Goal: Entertainment & Leisure: Consume media (video, audio)

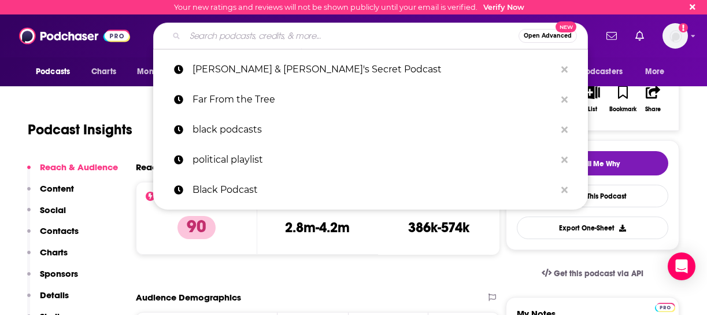
scroll to position [172, 0]
click at [481, 32] on input "Search podcasts, credits, & more..." at bounding box center [352, 36] width 334 height 19
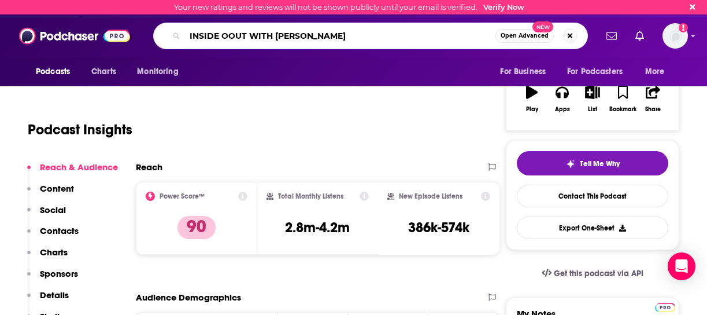
click at [228, 36] on input "INSIDE OOUT WITH [PERSON_NAME]" at bounding box center [340, 36] width 311 height 19
click at [339, 34] on input "INSIDE OUT WITH [PERSON_NAME]" at bounding box center [340, 36] width 311 height 19
click at [481, 45] on input "INSIDE OUT WITH [PERSON_NAME]" at bounding box center [340, 36] width 311 height 19
type input "INSIDE OUT WITH [PERSON_NAME]"
click at [512, 37] on span "Open Advanced" at bounding box center [525, 36] width 48 height 6
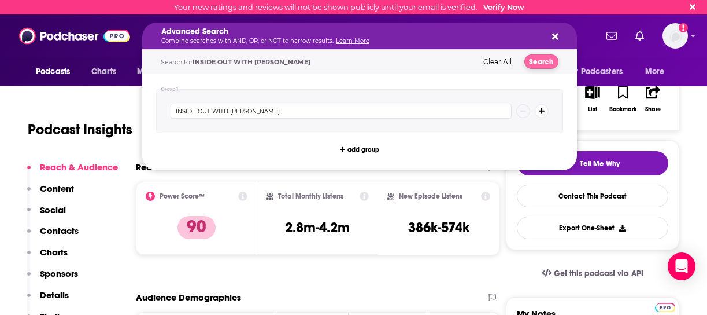
click at [534, 62] on button "Search" at bounding box center [541, 61] width 34 height 14
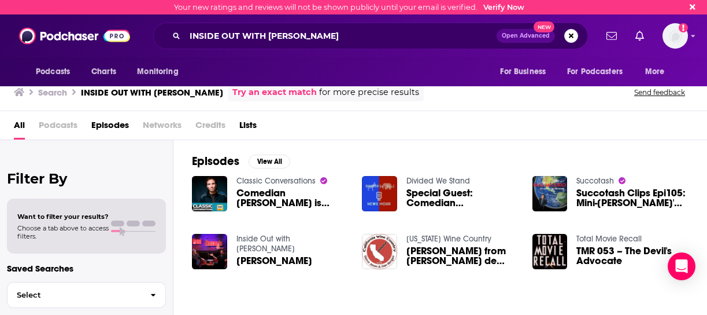
click at [220, 189] on img "Comedian Paul Mecurio is Inside Out" at bounding box center [209, 193] width 35 height 35
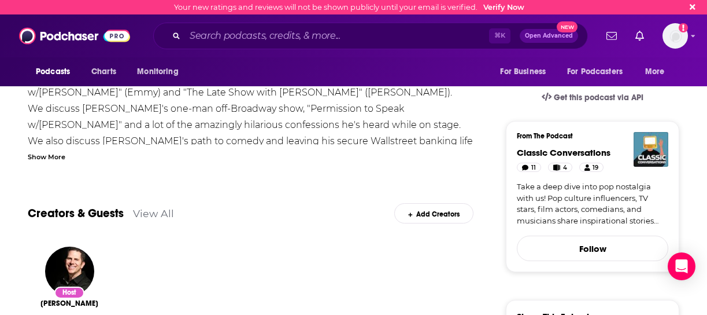
scroll to position [257, 0]
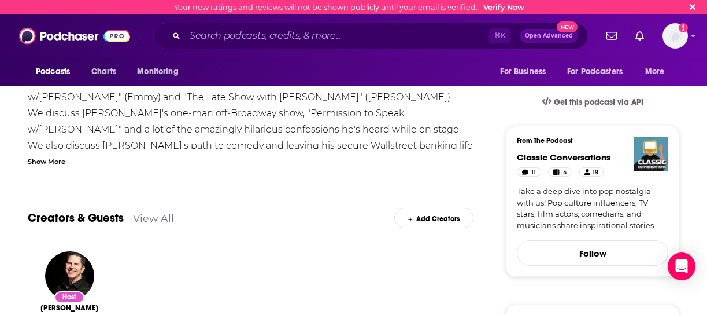
click at [92, 219] on link "Creators & Guests" at bounding box center [76, 217] width 96 height 14
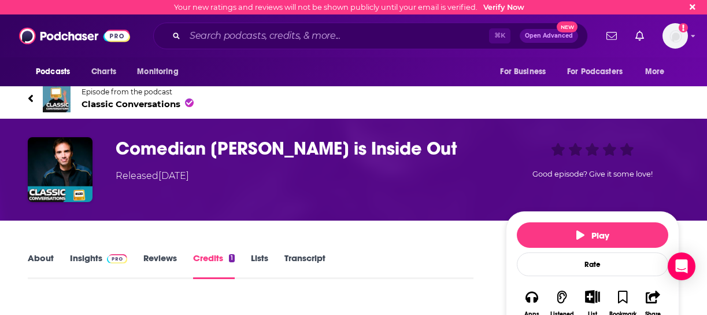
click at [75, 172] on img "Comedian Paul Mecurio is Inside Out" at bounding box center [60, 169] width 65 height 65
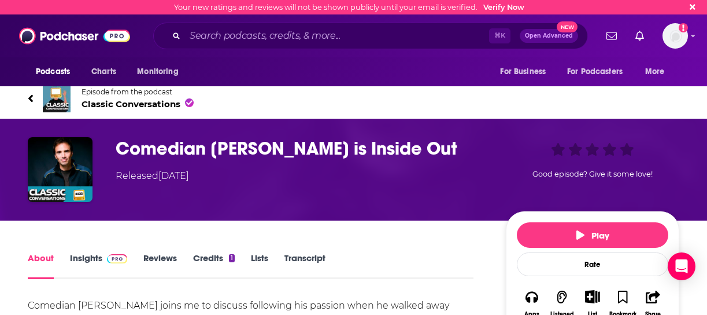
click at [321, 149] on h1 "Comedian [PERSON_NAME] is Inside Out" at bounding box center [302, 148] width 372 height 23
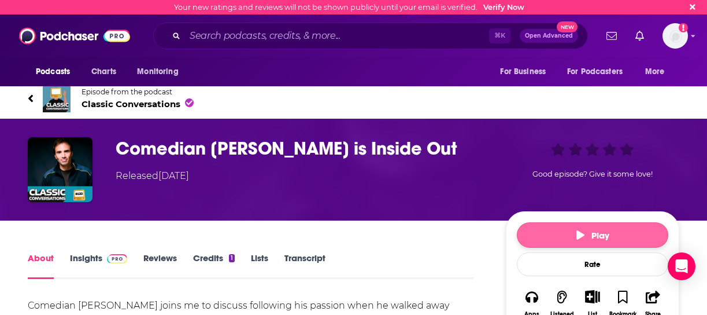
click at [543, 230] on button "Play" at bounding box center [592, 234] width 151 height 25
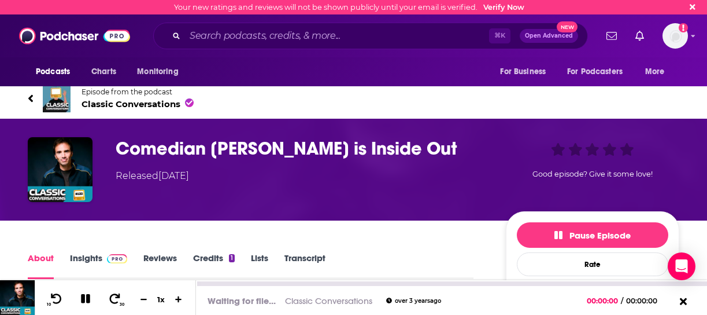
click at [21, 291] on img at bounding box center [17, 297] width 35 height 35
click at [38, 261] on link "About" at bounding box center [41, 265] width 26 height 27
click at [39, 259] on link "About" at bounding box center [41, 265] width 26 height 27
click at [40, 257] on link "About" at bounding box center [41, 265] width 26 height 27
click at [54, 294] on icon at bounding box center [56, 298] width 13 height 10
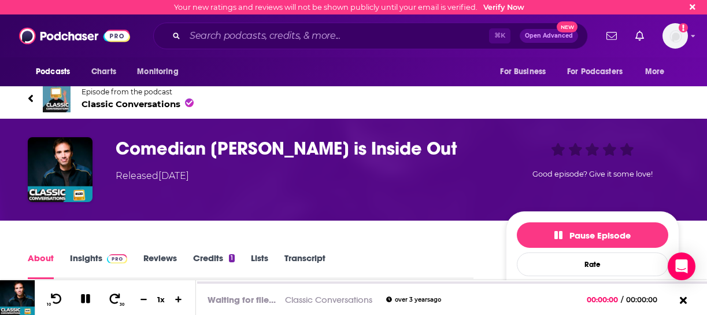
click at [43, 258] on link "About" at bounding box center [41, 265] width 26 height 27
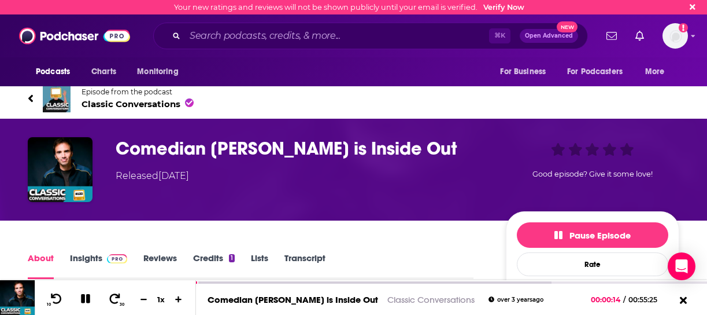
click at [189, 172] on div "Released [DATE]" at bounding box center [152, 176] width 73 height 14
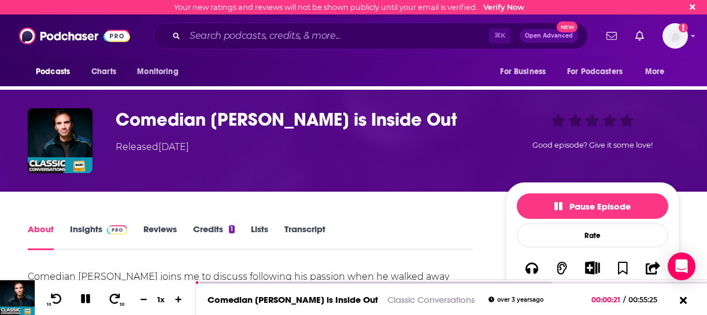
scroll to position [9, 0]
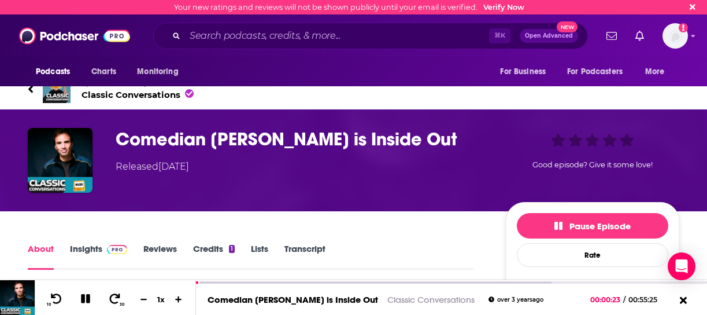
click at [47, 249] on link "About" at bounding box center [41, 256] width 26 height 27
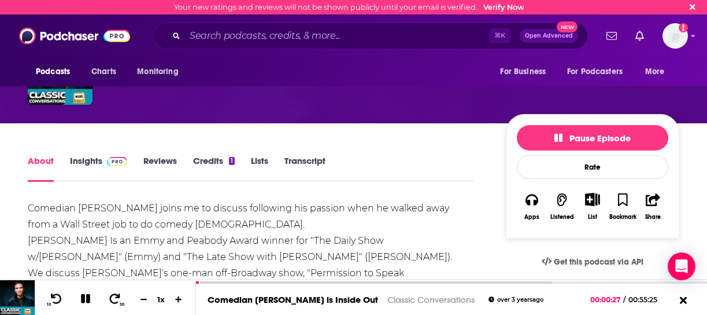
scroll to position [96, 0]
